Goal: Information Seeking & Learning: Check status

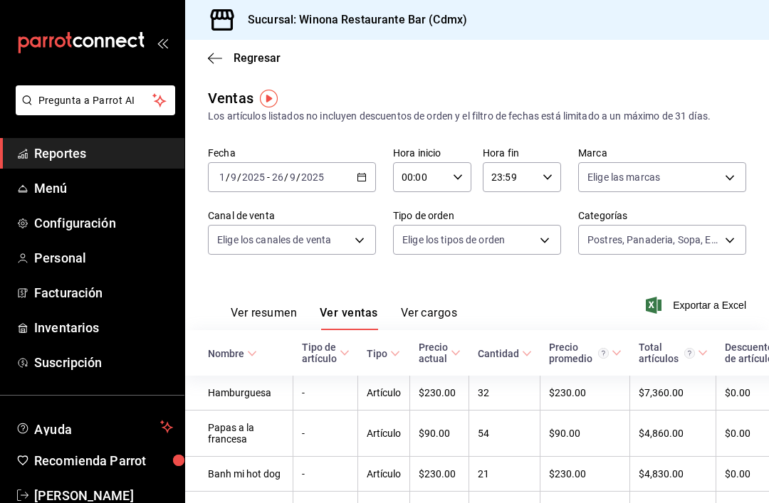
click at [80, 151] on span "Reportes" at bounding box center [103, 153] width 139 height 19
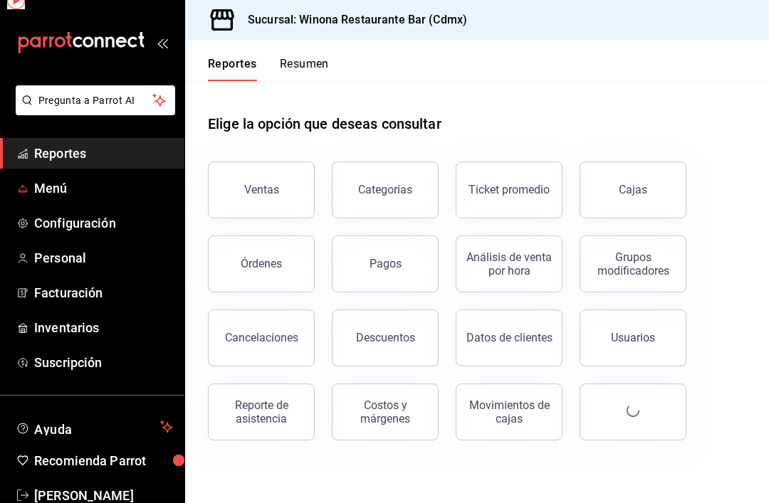
click at [78, 191] on span "Menú" at bounding box center [103, 188] width 139 height 19
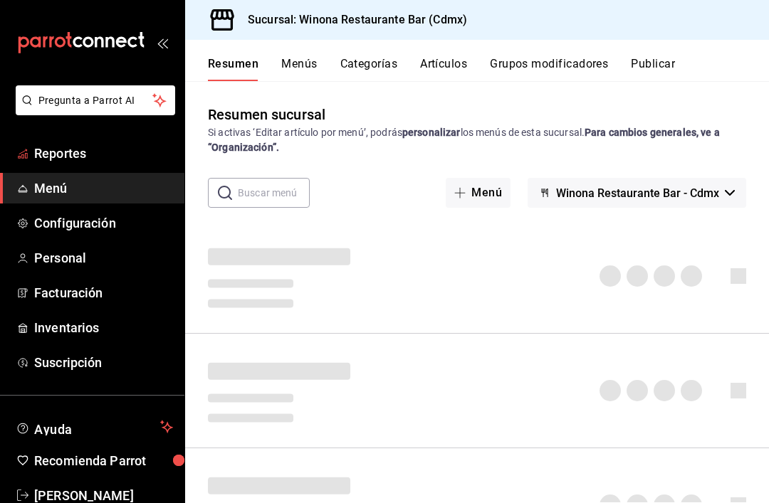
click at [74, 168] on link "Reportes" at bounding box center [92, 153] width 184 height 31
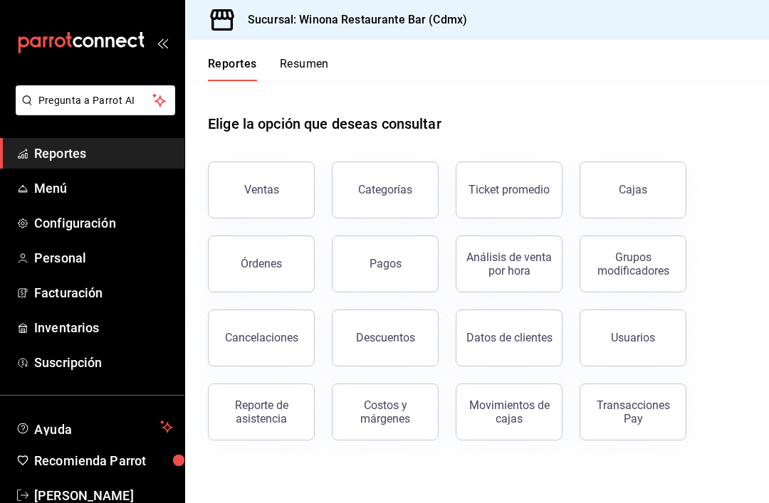
click at [395, 197] on button "Categorías" at bounding box center [385, 190] width 107 height 57
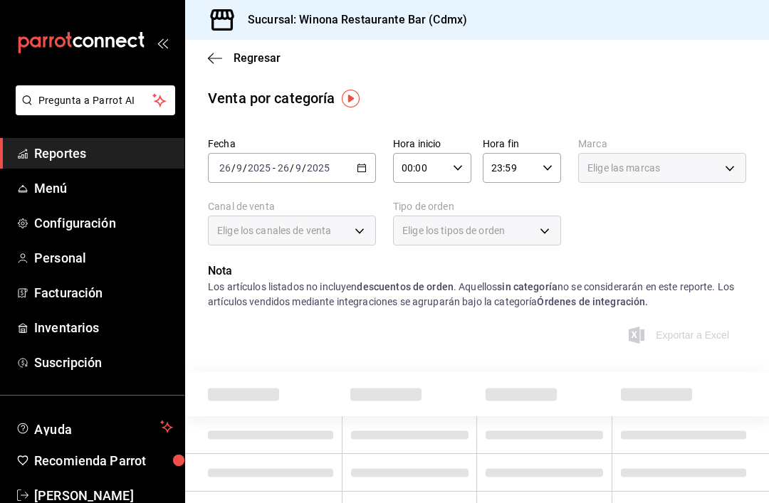
click at [413, 199] on div "Fecha 2025-09-26 26 / 9 / 2025 - 2025-09-26 26 / 9 / 2025 Hora inicio 00:00 Hor…" at bounding box center [477, 197] width 538 height 131
click at [359, 165] on \(Stroke\) "button" at bounding box center [361, 168] width 9 height 8
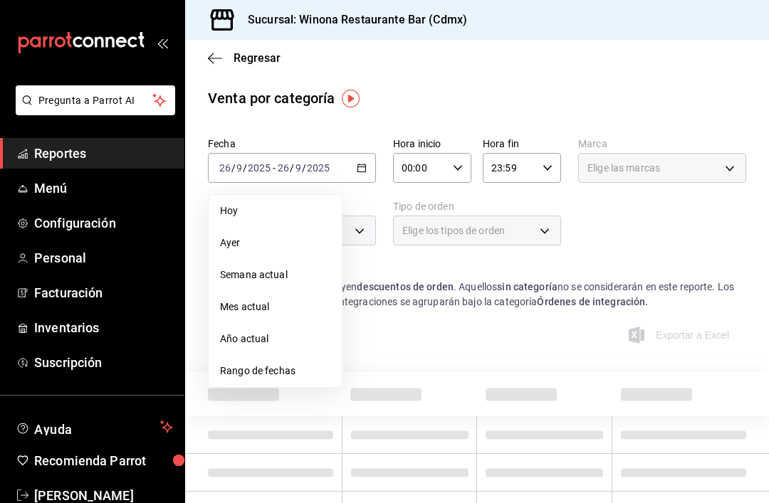
click at [287, 342] on span "Año actual" at bounding box center [275, 339] width 110 height 15
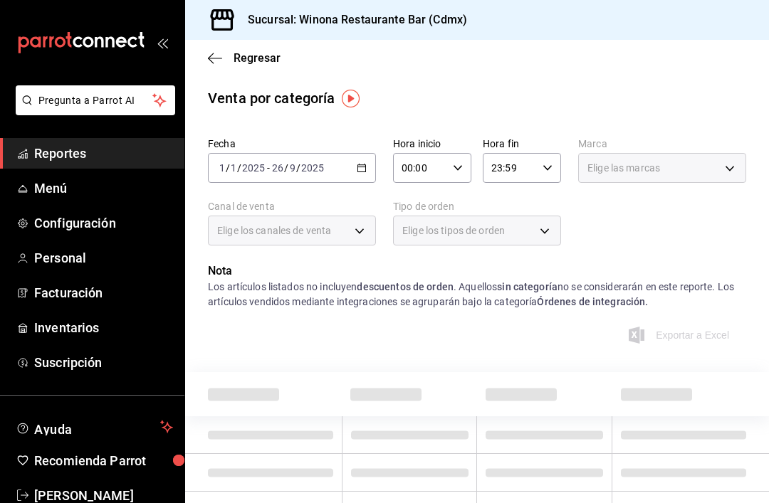
click at [529, 232] on div "Elige los tipos de orden" at bounding box center [477, 231] width 168 height 30
click at [544, 228] on div "Elige los tipos de orden" at bounding box center [477, 231] width 168 height 30
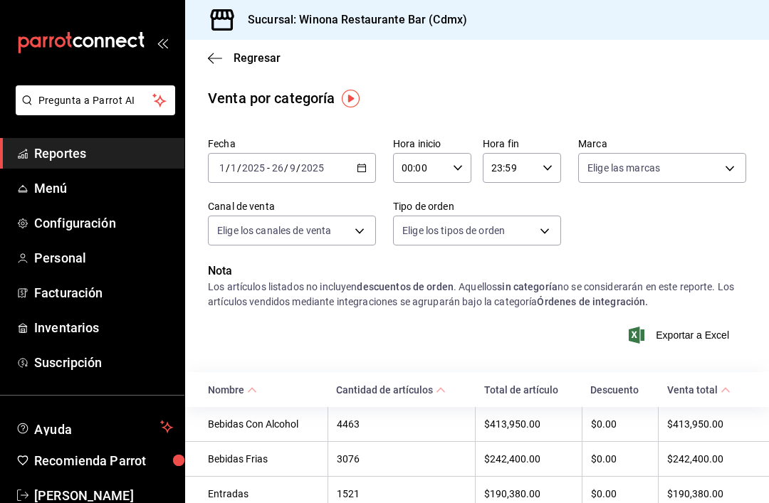
click at [537, 229] on body "Pregunta a Parrot AI Reportes Menú Configuración Personal Facturación Inventari…" at bounding box center [384, 251] width 769 height 503
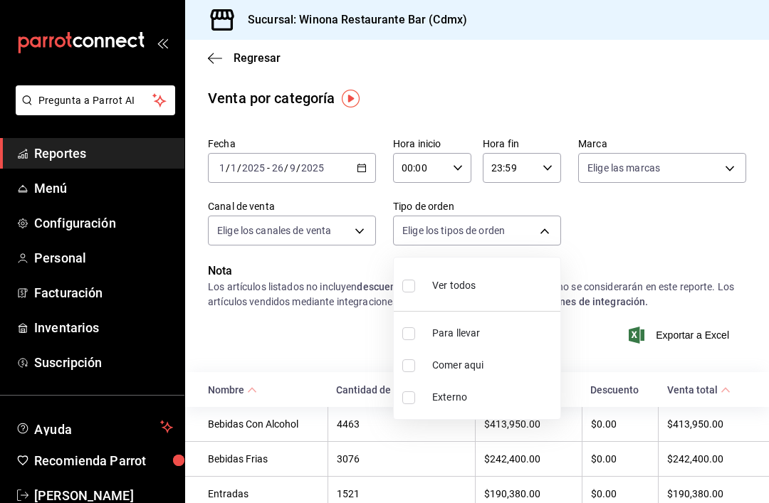
click at [555, 235] on div at bounding box center [384, 251] width 769 height 503
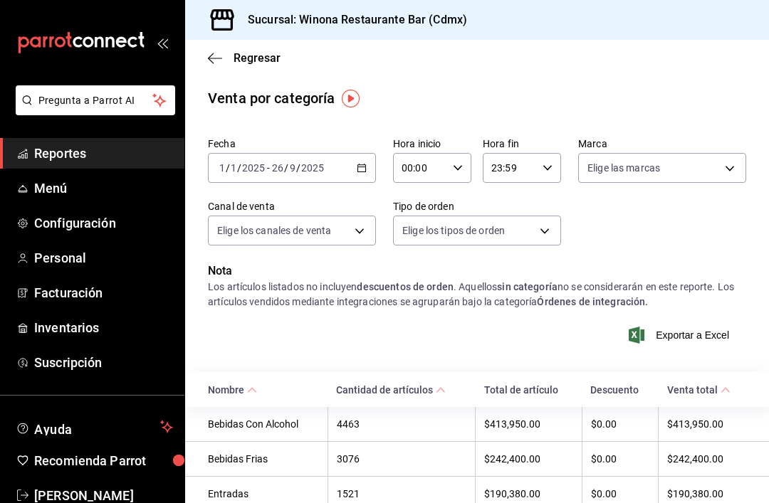
click at [337, 220] on body "Pregunta a Parrot AI Reportes Menú Configuración Personal Facturación Inventari…" at bounding box center [384, 251] width 769 height 503
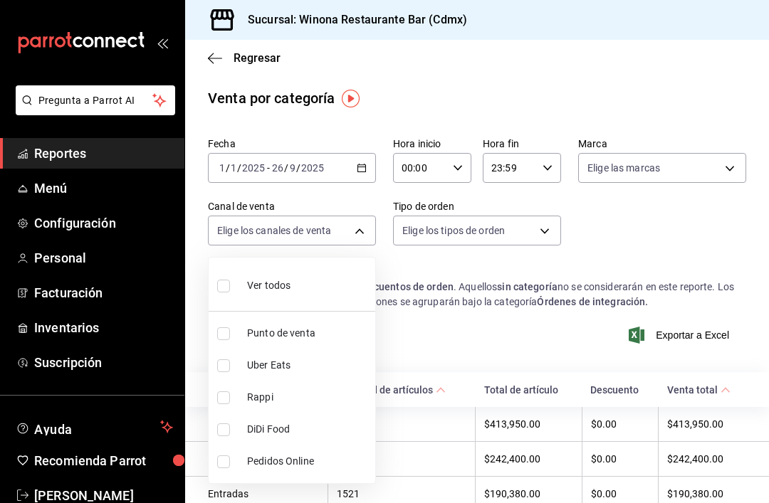
click at [643, 218] on div at bounding box center [384, 251] width 769 height 503
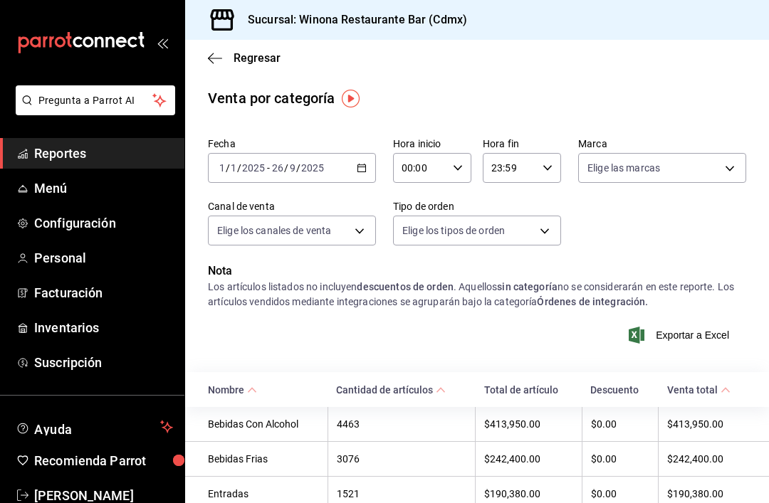
click at [539, 233] on body "Pregunta a Parrot AI Reportes Menú Configuración Personal Facturación Inventari…" at bounding box center [384, 251] width 769 height 503
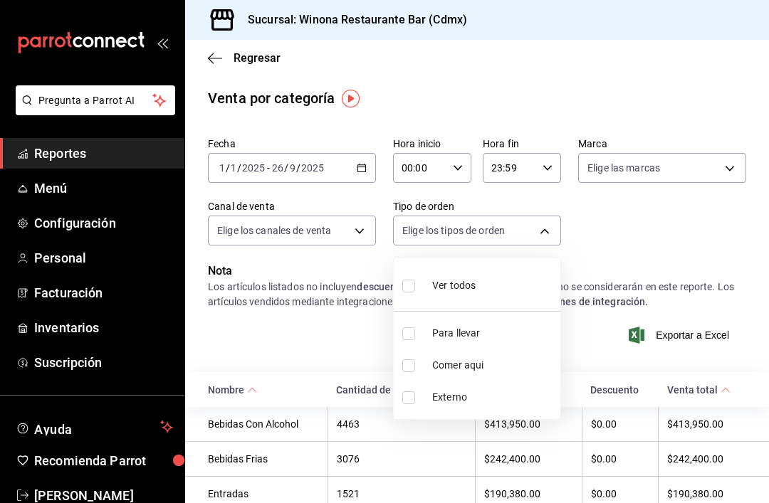
click at [709, 164] on div at bounding box center [384, 251] width 769 height 503
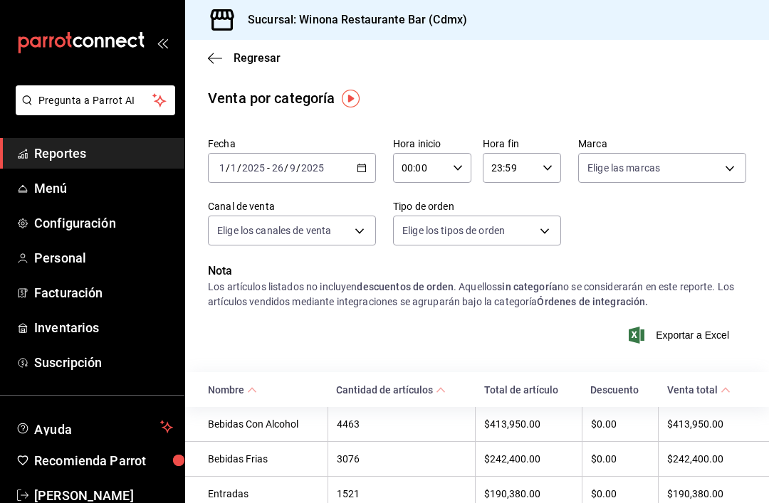
click at [731, 170] on body "Pregunta a Parrot AI Reportes Menú Configuración Personal Facturación Inventari…" at bounding box center [384, 251] width 769 height 503
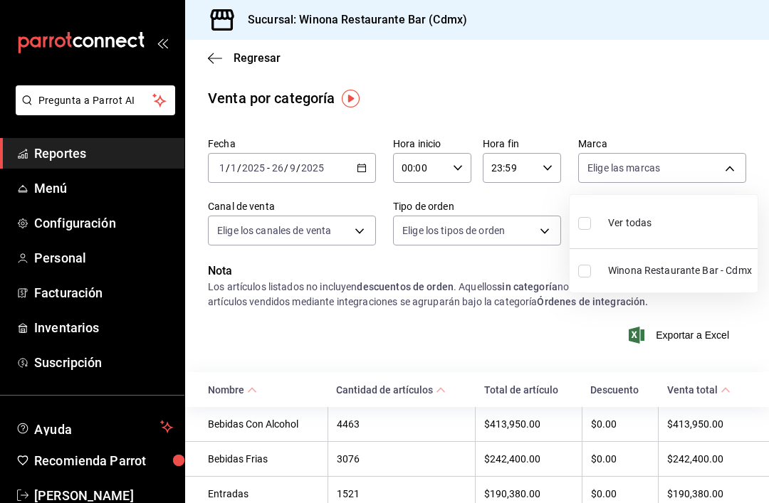
click at [738, 124] on div at bounding box center [384, 251] width 769 height 503
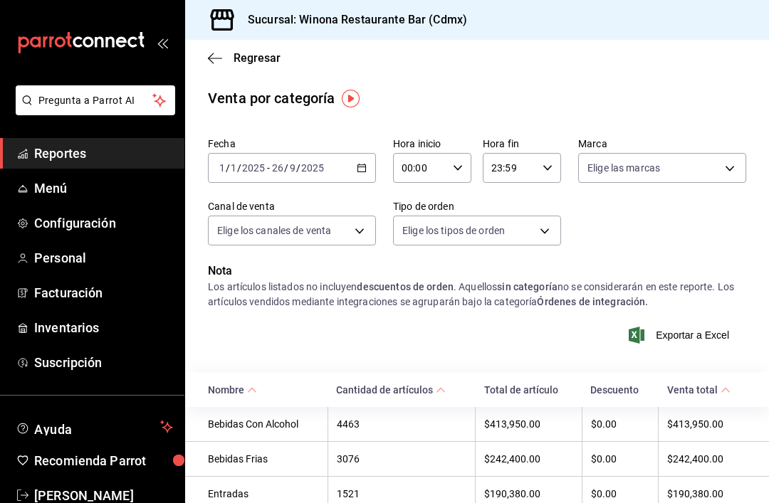
click at [696, 336] on span "Exportar a Excel" at bounding box center [679, 335] width 97 height 17
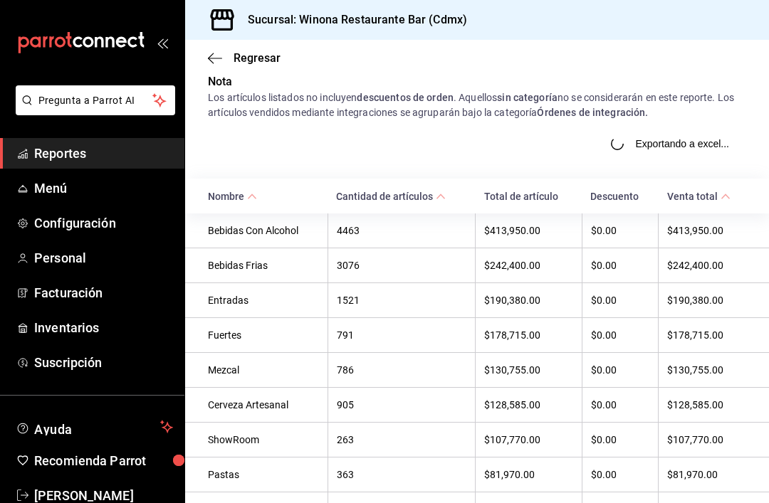
scroll to position [225, 0]
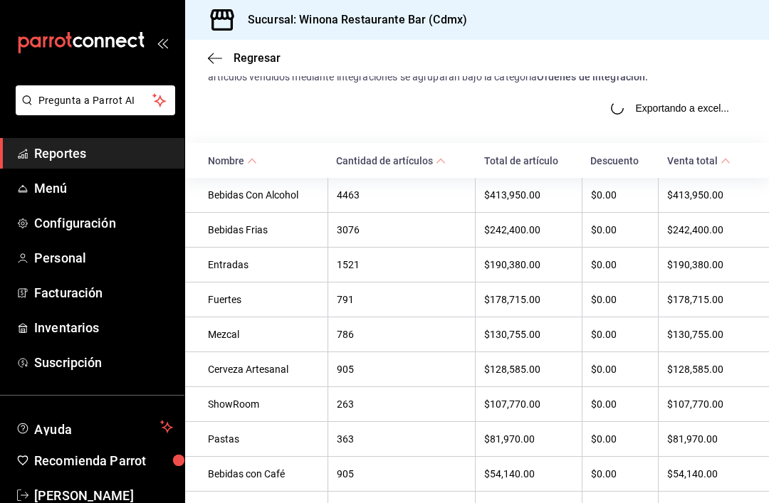
click at [248, 265] on div "Entradas" at bounding box center [263, 264] width 111 height 11
click at [310, 283] on th "Entradas" at bounding box center [256, 265] width 142 height 35
click at [340, 270] on div "1521" at bounding box center [402, 264] width 130 height 11
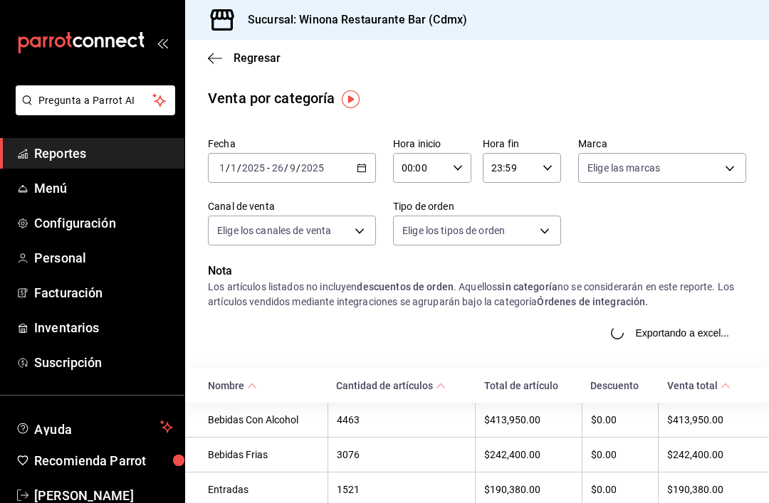
scroll to position [0, 0]
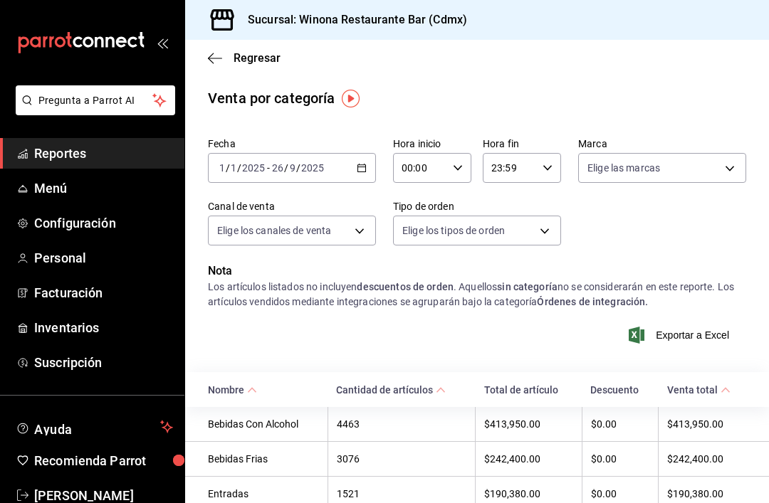
click at [360, 163] on icon "button" at bounding box center [362, 168] width 10 height 10
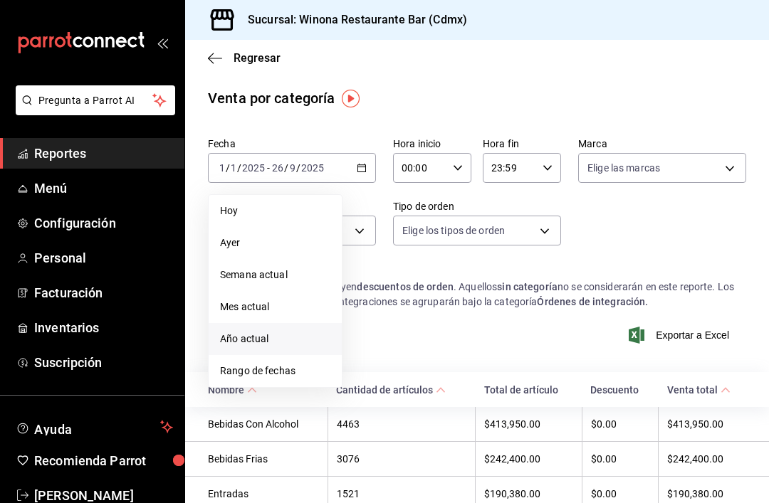
click at [294, 375] on span "Rango de fechas" at bounding box center [275, 371] width 110 height 15
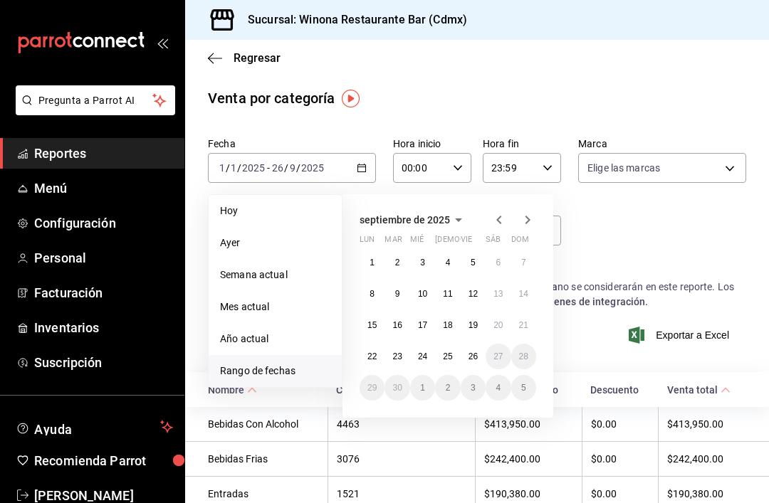
click at [494, 225] on icon "button" at bounding box center [498, 219] width 17 height 17
click at [493, 221] on icon "button" at bounding box center [498, 219] width 17 height 17
click at [403, 263] on button "1" at bounding box center [396, 263] width 25 height 26
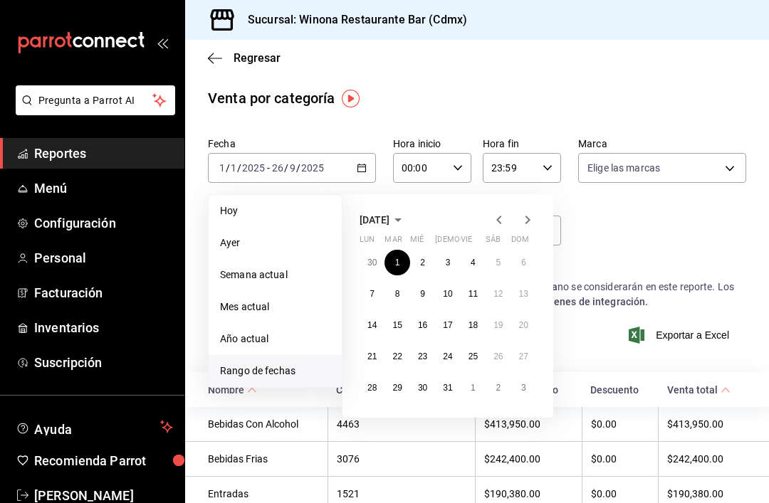
click at [452, 392] on abbr "31" at bounding box center [447, 388] width 9 height 10
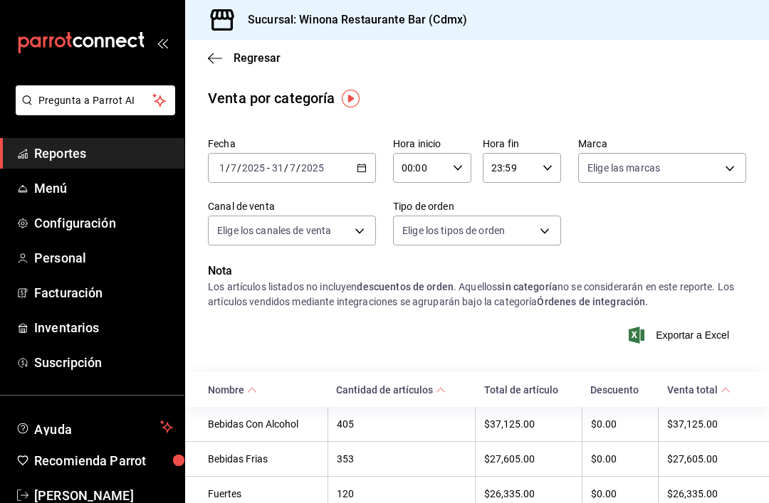
click at [712, 167] on body "Pregunta a Parrot AI Reportes Menú Configuración Personal Facturación Inventari…" at bounding box center [384, 251] width 769 height 503
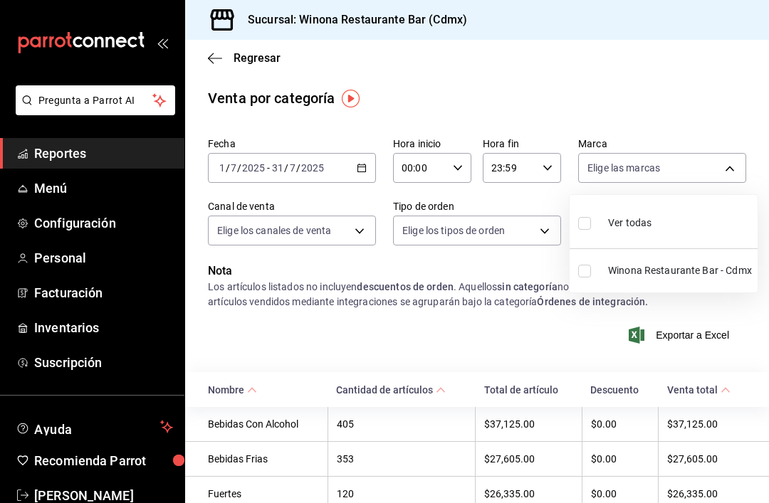
click at [589, 220] on input "checkbox" at bounding box center [584, 223] width 13 height 13
checkbox input "true"
type input "908d6df4-2f26-4775-af38-303bc5da28fc"
checkbox input "true"
click at [732, 89] on div at bounding box center [384, 251] width 769 height 503
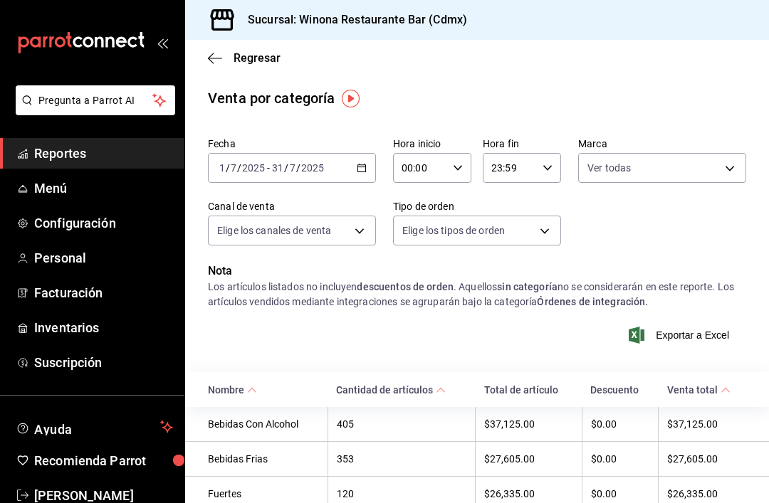
click at [439, 387] on icon at bounding box center [441, 390] width 10 height 10
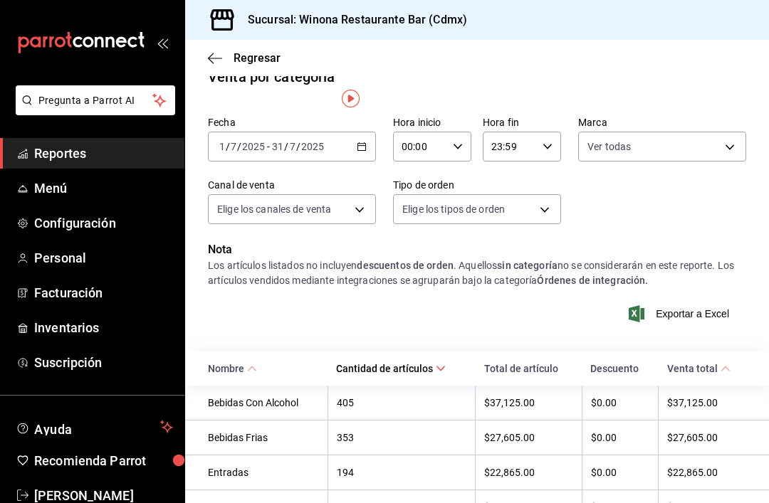
scroll to position [15, 0]
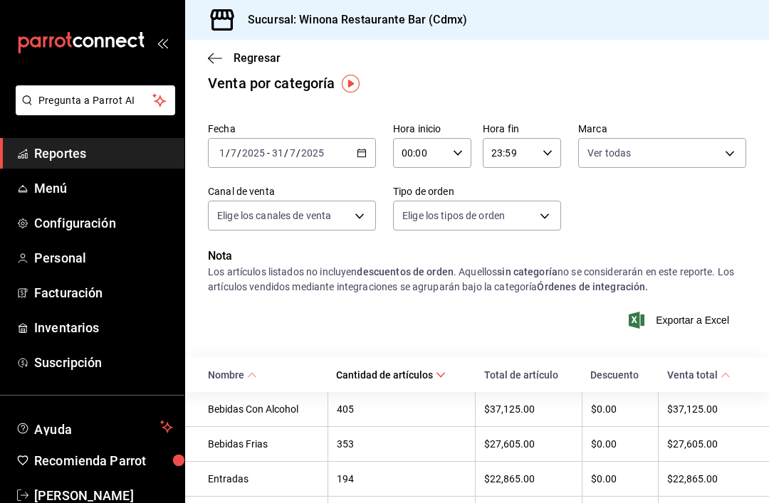
click at [217, 58] on icon "button" at bounding box center [215, 58] width 14 height 1
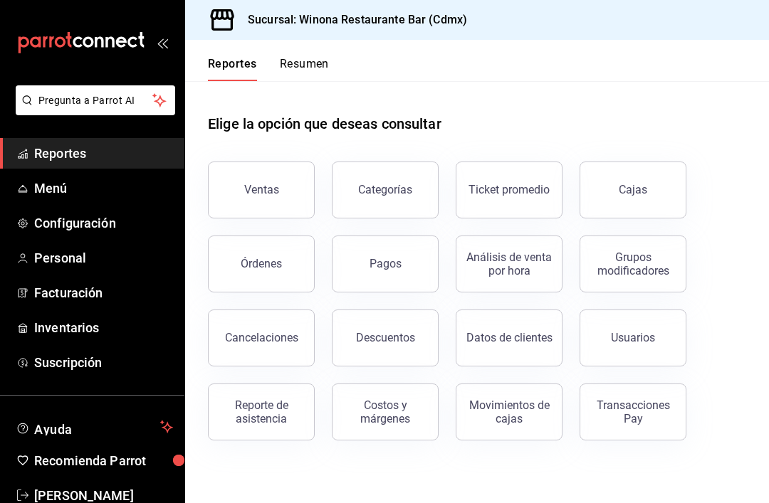
click at [273, 212] on button "Ventas" at bounding box center [261, 190] width 107 height 57
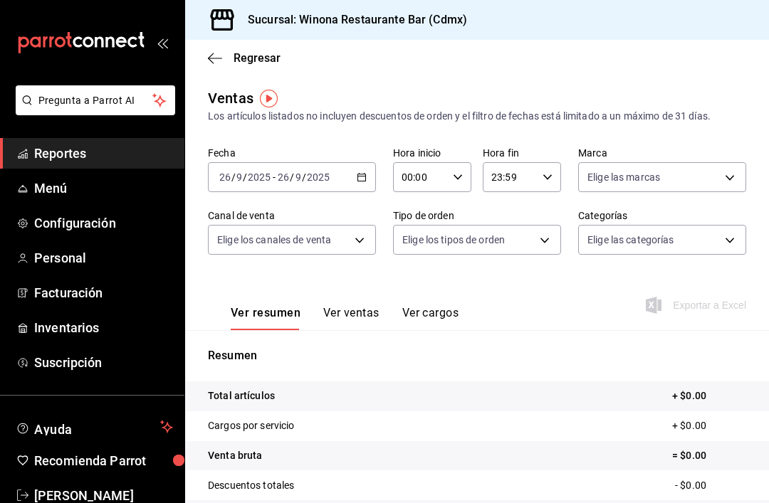
click at [359, 179] on icon "button" at bounding box center [362, 177] width 10 height 10
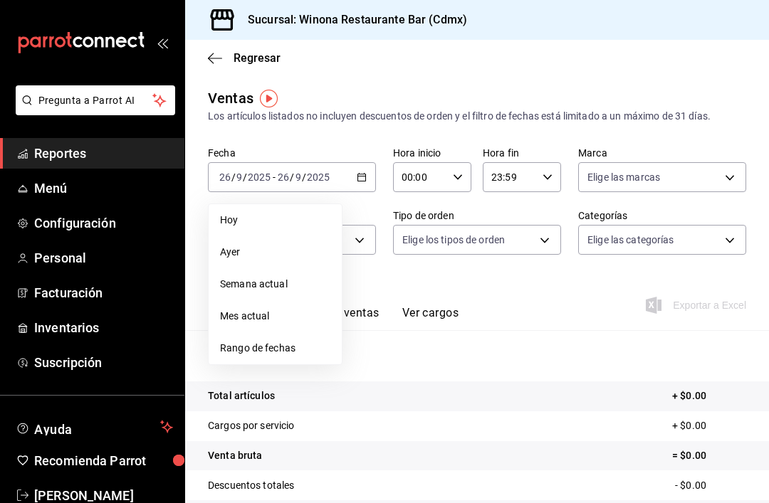
click at [278, 93] on div "Ventas Los artículos listados no incluyen descuentos de orden y el filtro de fe…" at bounding box center [477, 106] width 538 height 36
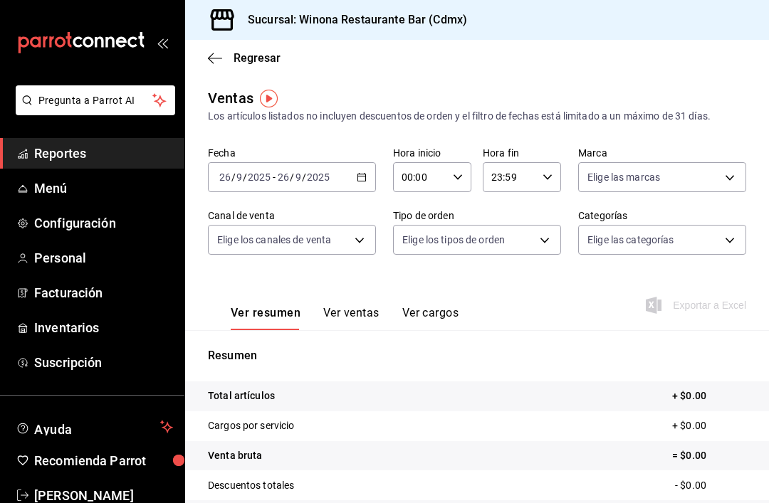
click at [272, 93] on img "button" at bounding box center [269, 99] width 18 height 18
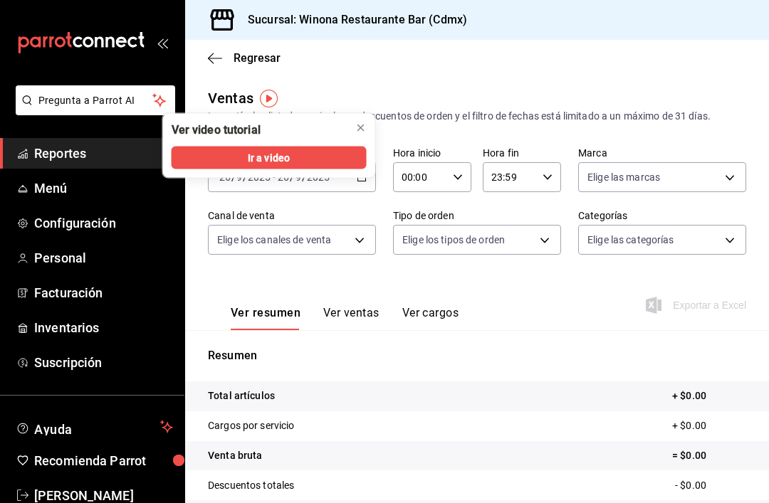
click at [304, 153] on button "Ir a video" at bounding box center [268, 158] width 195 height 23
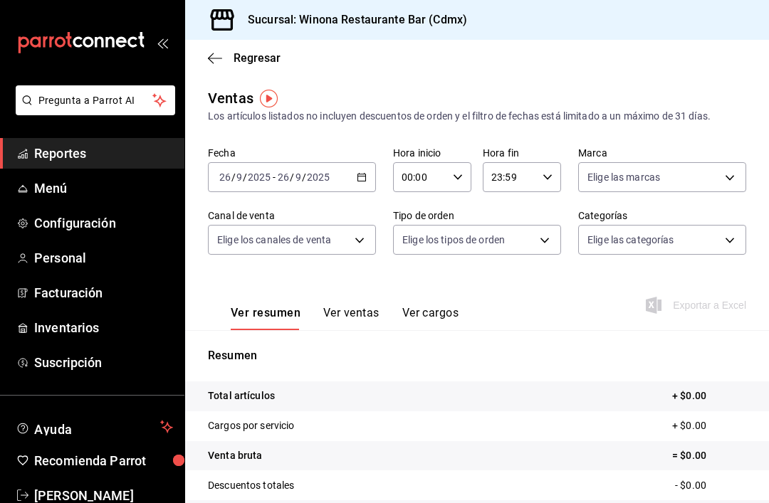
click at [212, 60] on icon "button" at bounding box center [215, 58] width 14 height 13
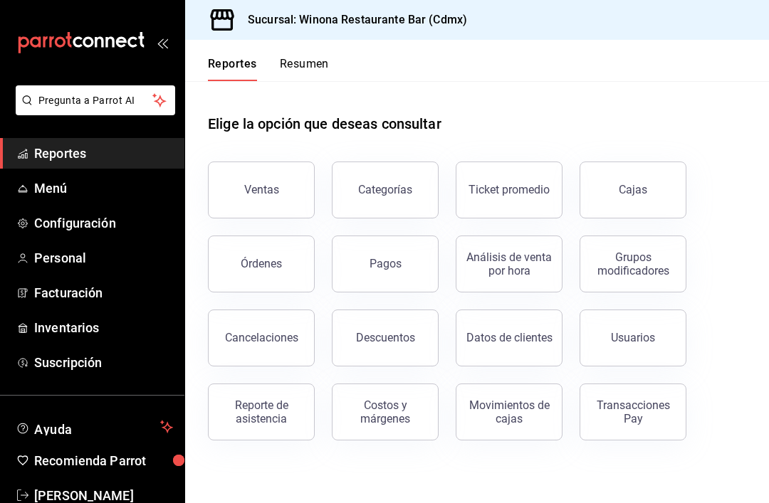
click at [423, 200] on button "Categorías" at bounding box center [385, 190] width 107 height 57
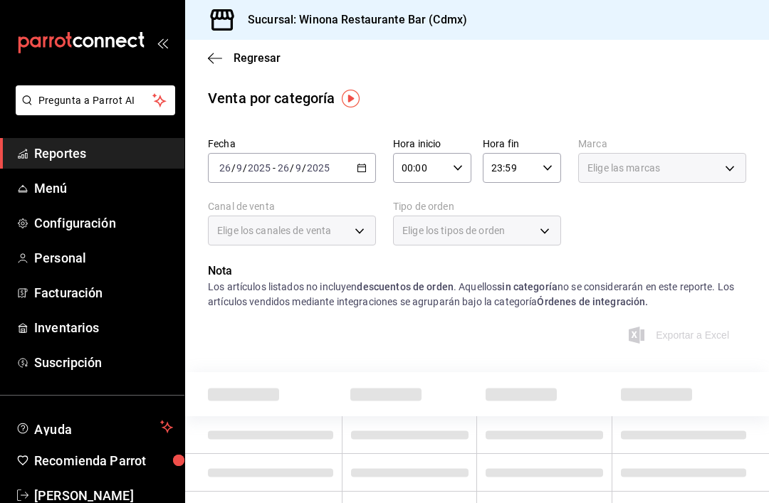
click at [219, 62] on icon "button" at bounding box center [215, 58] width 14 height 13
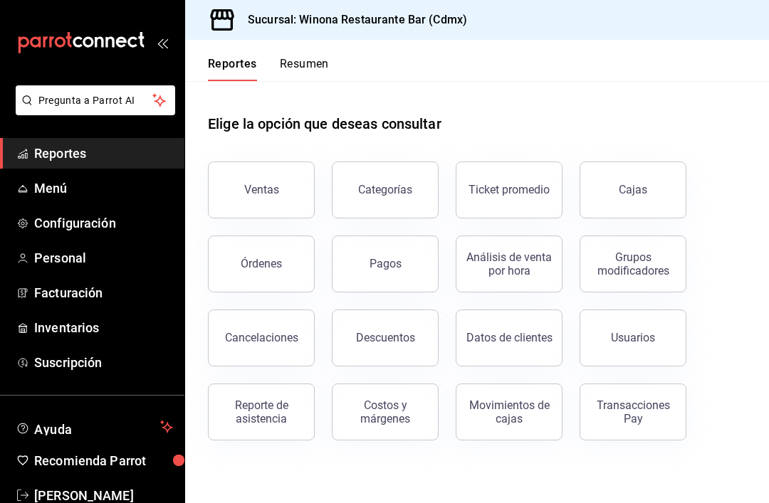
click at [307, 71] on button "Resumen" at bounding box center [304, 69] width 49 height 24
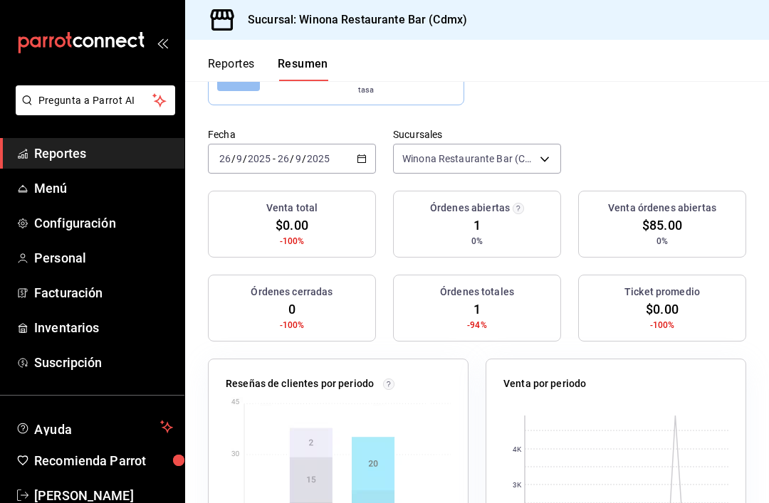
scroll to position [142, 0]
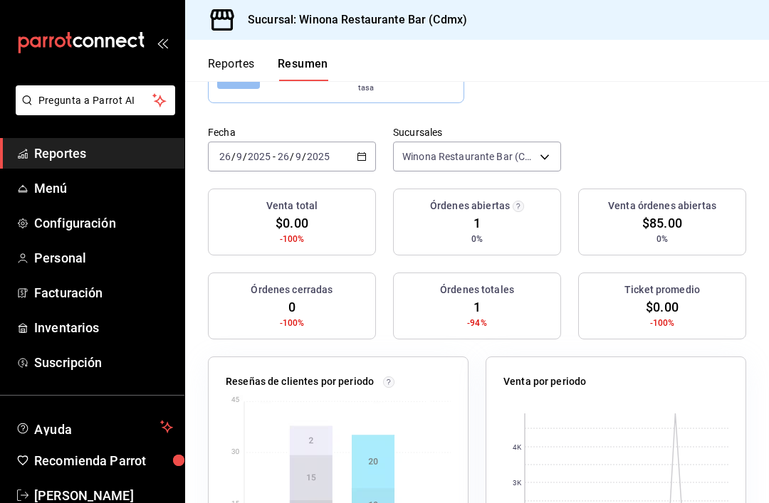
click at [358, 153] on \(Stroke\) "button" at bounding box center [361, 157] width 9 height 8
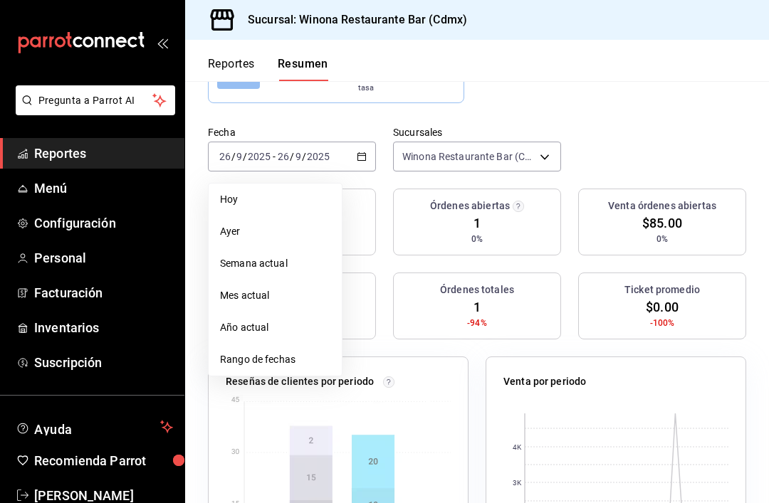
click at [283, 323] on span "Año actual" at bounding box center [275, 327] width 110 height 15
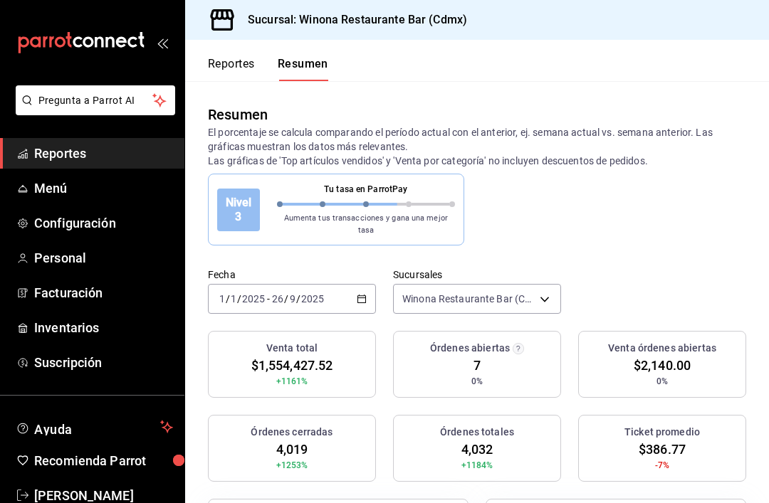
scroll to position [0, 0]
click at [354, 299] on div "2025-01-01 1 / 1 / 2025 - 2025-09-26 26 / 9 / 2025" at bounding box center [292, 299] width 168 height 30
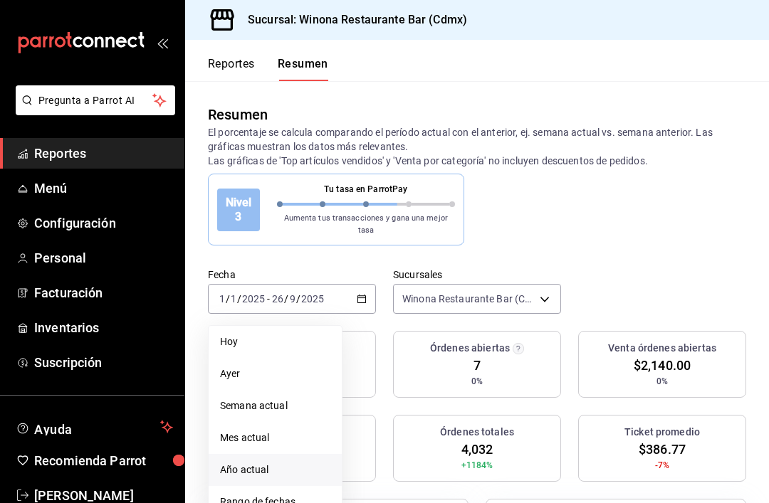
click at [579, 200] on div "Nivel 3 Tu tasa en ParrotPay Aumenta tus transacciones y gana una mejor tasa" at bounding box center [477, 210] width 538 height 72
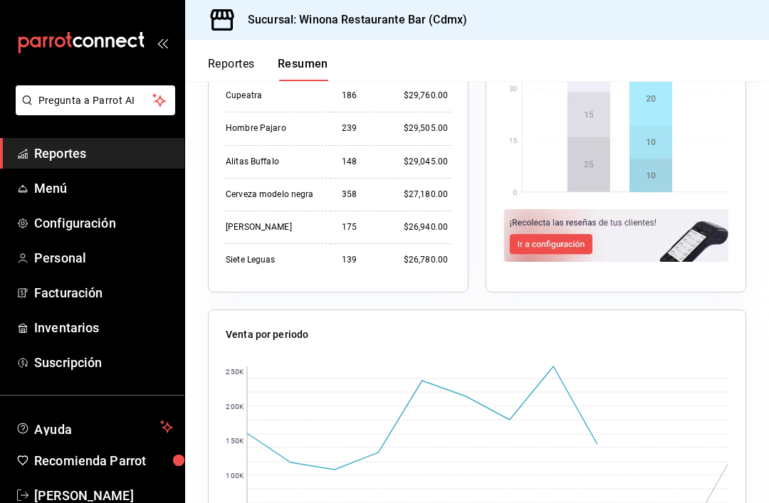
scroll to position [818, 0]
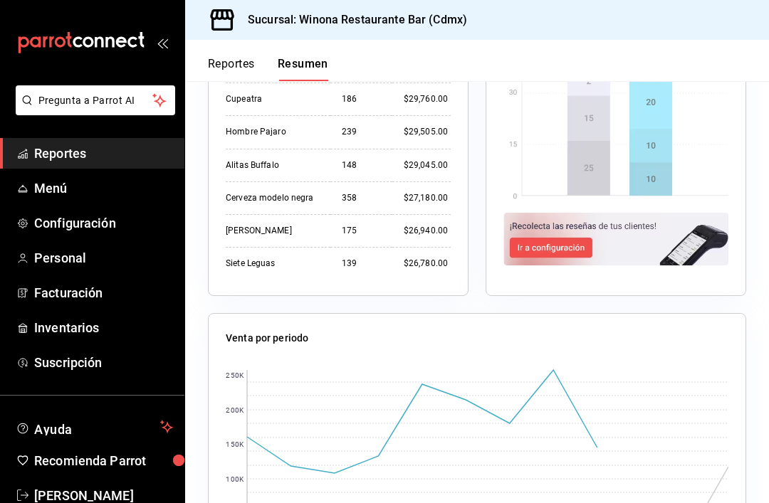
click at [561, 370] on rect at bounding box center [487, 459] width 481 height 178
click at [498, 415] on rect at bounding box center [487, 459] width 481 height 178
click at [426, 374] on rect at bounding box center [487, 459] width 481 height 178
click at [549, 370] on rect at bounding box center [487, 459] width 481 height 178
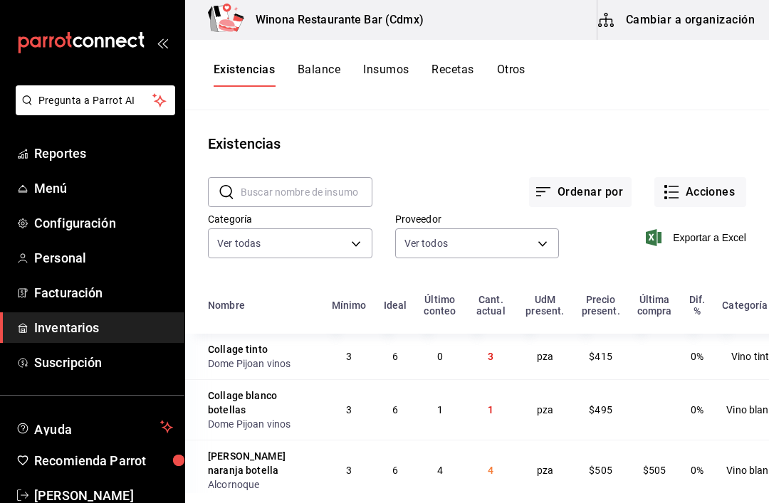
click at [36, 159] on span "Reportes" at bounding box center [103, 153] width 139 height 19
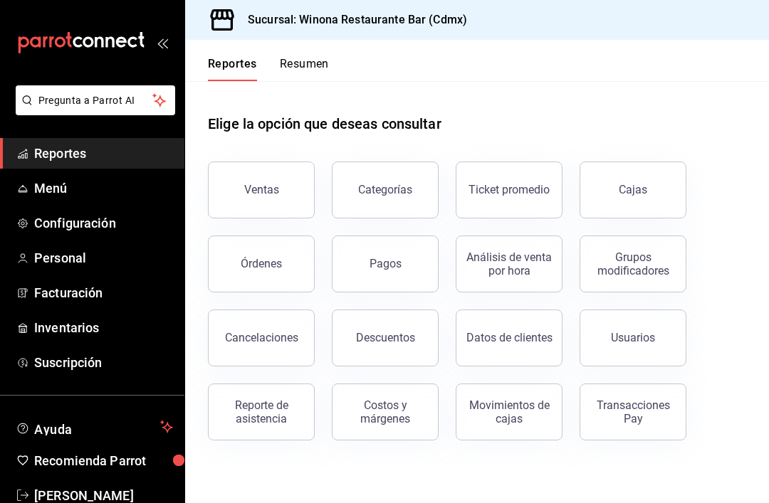
click at [292, 189] on button "Ventas" at bounding box center [261, 190] width 107 height 57
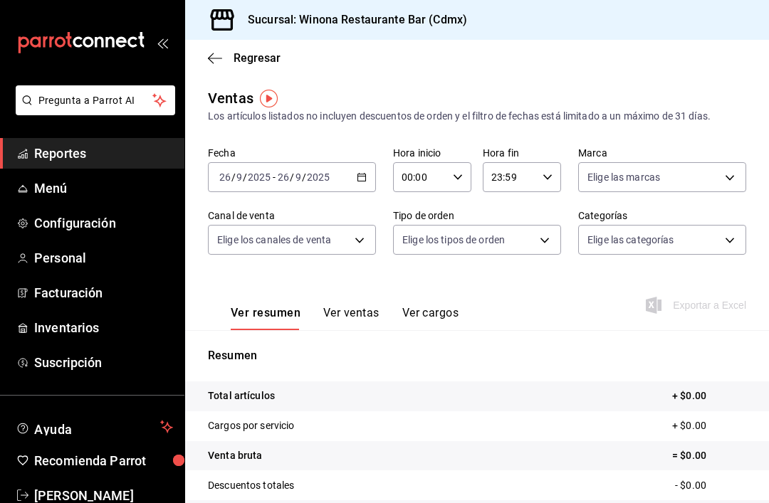
click at [357, 179] on icon "button" at bounding box center [362, 177] width 10 height 10
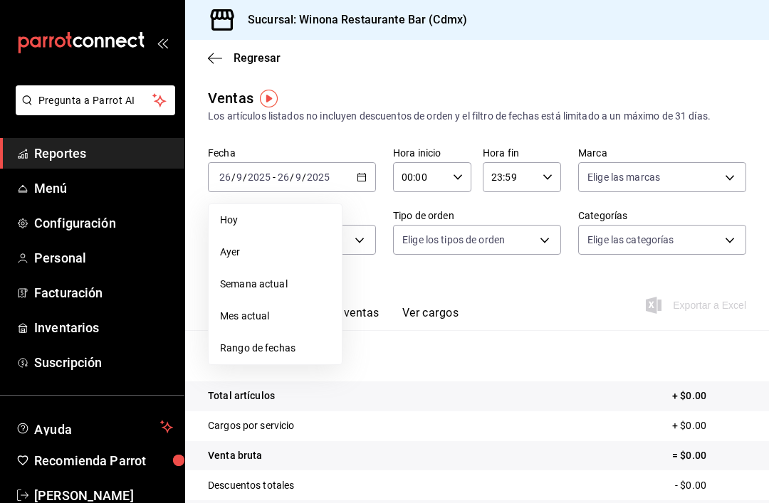
click at [300, 351] on span "Rango de fechas" at bounding box center [275, 348] width 110 height 15
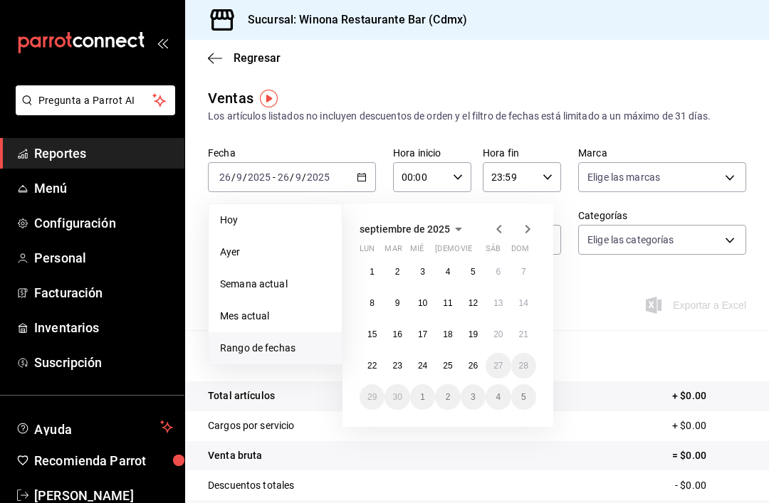
click at [501, 230] on icon "button" at bounding box center [498, 229] width 17 height 17
click at [500, 229] on icon "button" at bounding box center [498, 229] width 17 height 17
